Goal: Task Accomplishment & Management: Manage account settings

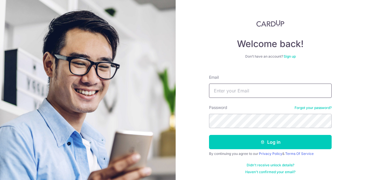
click at [228, 85] on input "Email" at bounding box center [270, 91] width 123 height 14
type input "[PERSON_NAME][EMAIL_ADDRESS][DOMAIN_NAME]"
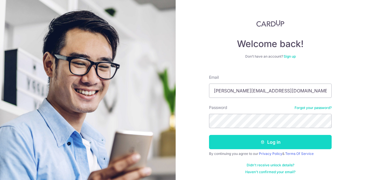
click at [269, 144] on button "Log in" at bounding box center [270, 142] width 123 height 14
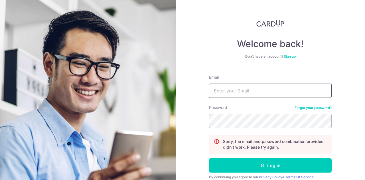
click at [227, 93] on input "Email" at bounding box center [270, 91] width 123 height 14
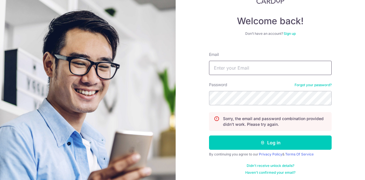
scroll to position [24, 0]
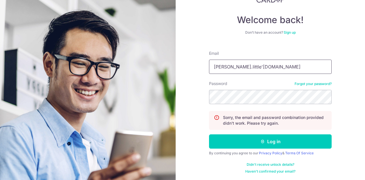
click at [236, 64] on input "martin.little'talk21.com" at bounding box center [270, 67] width 123 height 14
type input "martin.little@talk21.com"
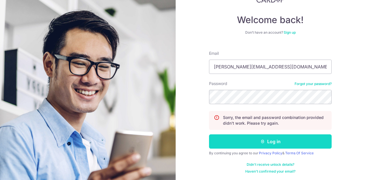
click at [267, 137] on button "Log in" at bounding box center [270, 141] width 123 height 14
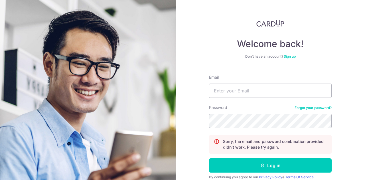
click at [303, 109] on link "Forgot your password?" at bounding box center [313, 108] width 37 height 5
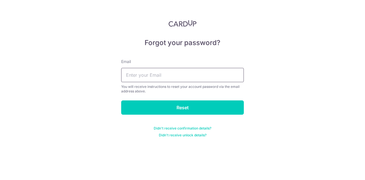
click at [140, 78] on input "text" at bounding box center [182, 75] width 123 height 14
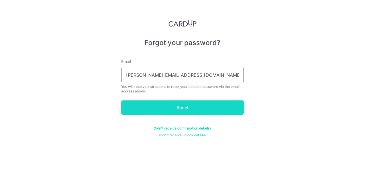
type input "[PERSON_NAME][EMAIL_ADDRESS][DOMAIN_NAME]"
click at [189, 111] on input "Reset" at bounding box center [182, 107] width 123 height 14
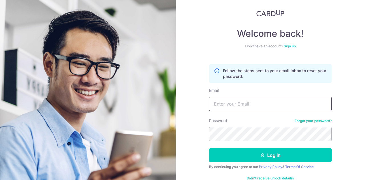
scroll to position [24, 0]
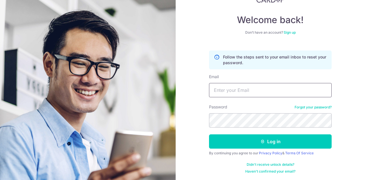
click at [291, 92] on input "Email" at bounding box center [270, 90] width 123 height 14
type input "[PERSON_NAME][EMAIL_ADDRESS][DOMAIN_NAME]"
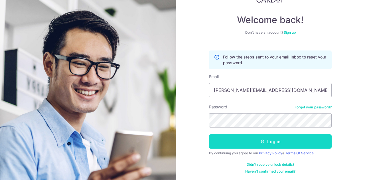
click at [267, 138] on button "Log in" at bounding box center [270, 141] width 123 height 14
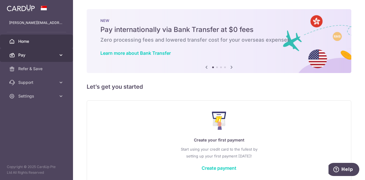
click at [23, 56] on span "Pay" at bounding box center [37, 55] width 38 height 6
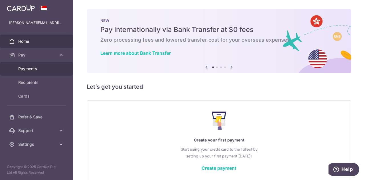
click at [25, 68] on span "Payments" at bounding box center [37, 69] width 38 height 6
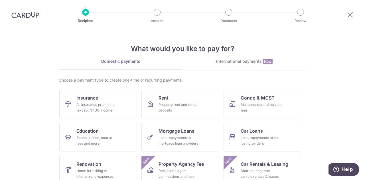
scroll to position [15, 0]
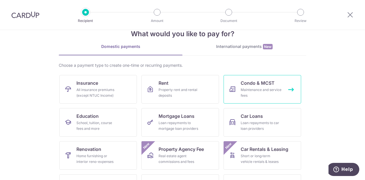
click at [251, 87] on div "Maintenance and service fees" at bounding box center [261, 92] width 41 height 11
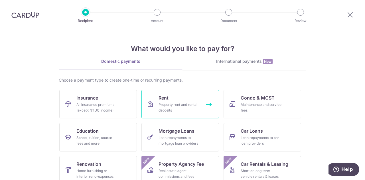
click at [176, 108] on div "Property rent and rental deposits" at bounding box center [179, 107] width 41 height 11
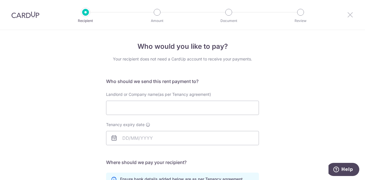
click at [350, 16] on icon at bounding box center [350, 14] width 7 height 7
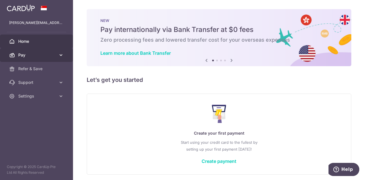
click at [23, 54] on span "Pay" at bounding box center [37, 55] width 38 height 6
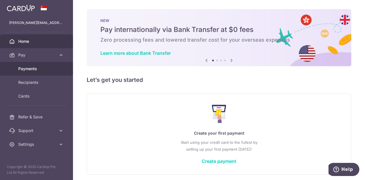
click at [32, 65] on link "Payments" at bounding box center [36, 69] width 73 height 14
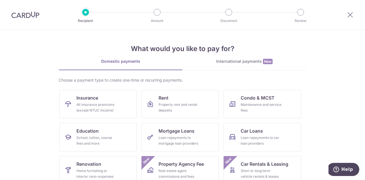
click at [25, 15] on img at bounding box center [25, 14] width 28 height 7
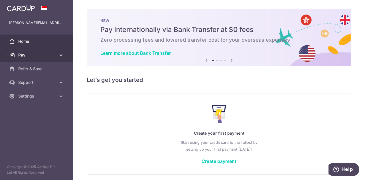
click at [25, 57] on span "Pay" at bounding box center [37, 55] width 38 height 6
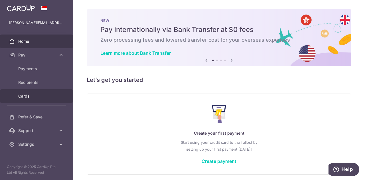
click at [28, 98] on span "Cards" at bounding box center [37, 96] width 38 height 6
